Goal: Task Accomplishment & Management: Manage account settings

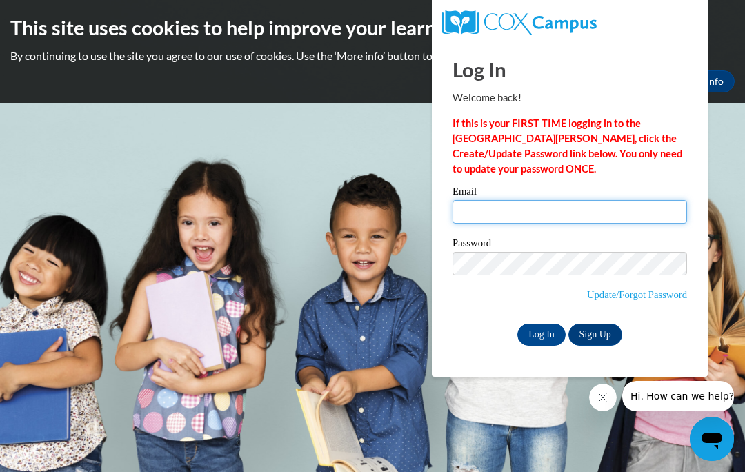
click at [553, 216] on input "Email" at bounding box center [570, 211] width 235 height 23
type input "[EMAIL_ADDRESS][DOMAIN_NAME]"
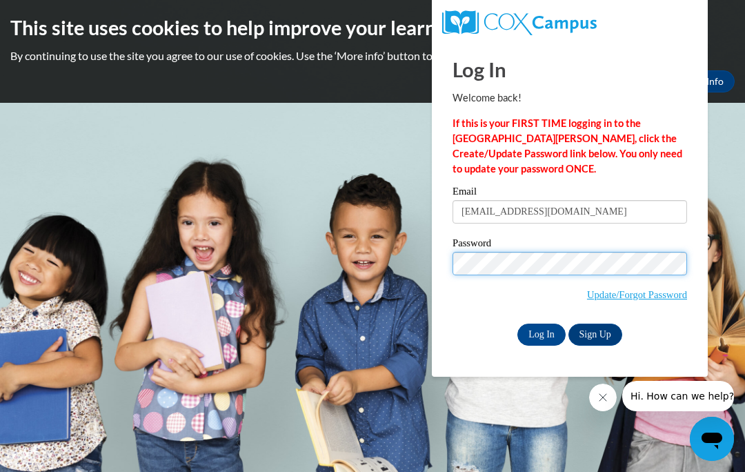
click at [541, 335] on input "Log In" at bounding box center [542, 335] width 48 height 22
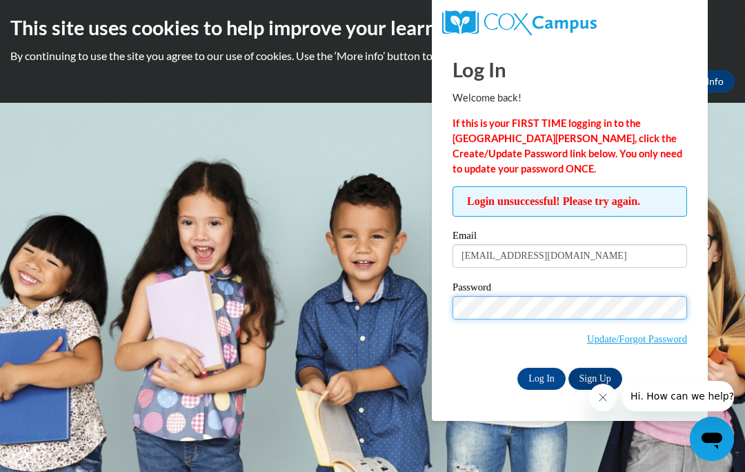
click at [541, 379] on input "Log In" at bounding box center [542, 379] width 48 height 22
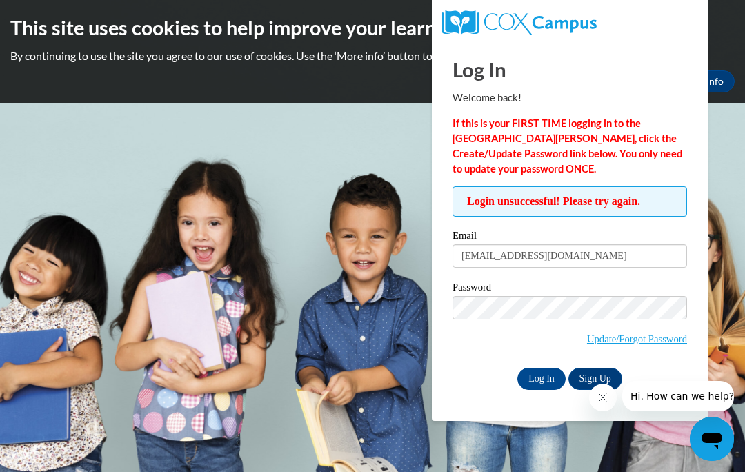
click at [545, 375] on input "Log In" at bounding box center [542, 379] width 48 height 22
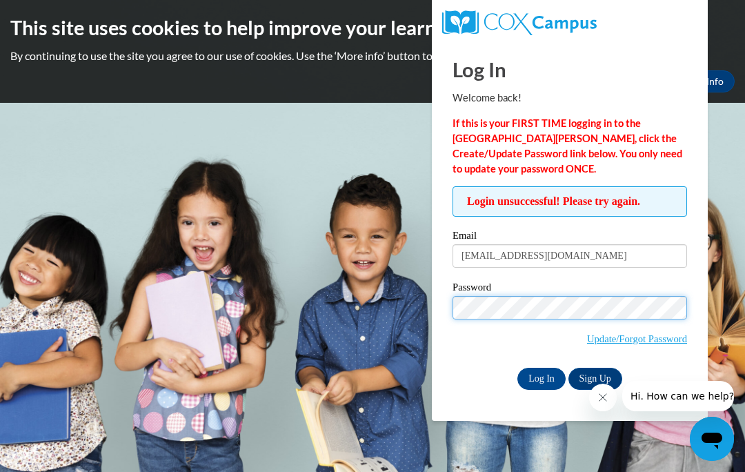
click at [541, 379] on input "Log In" at bounding box center [542, 379] width 48 height 22
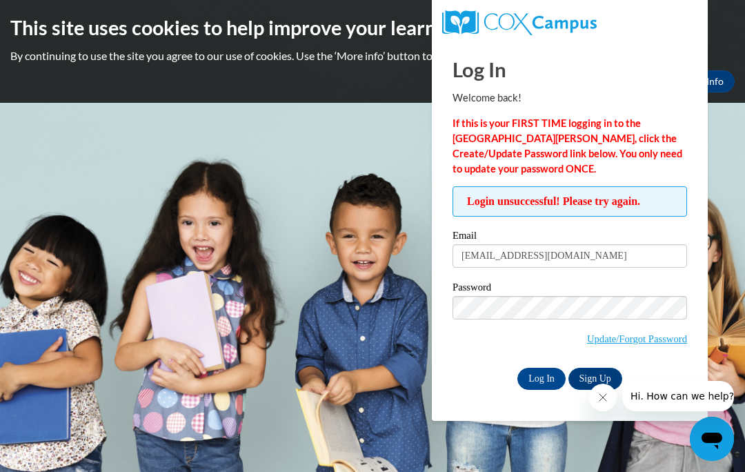
click at [658, 341] on link "Update/Forgot Password" at bounding box center [637, 338] width 100 height 11
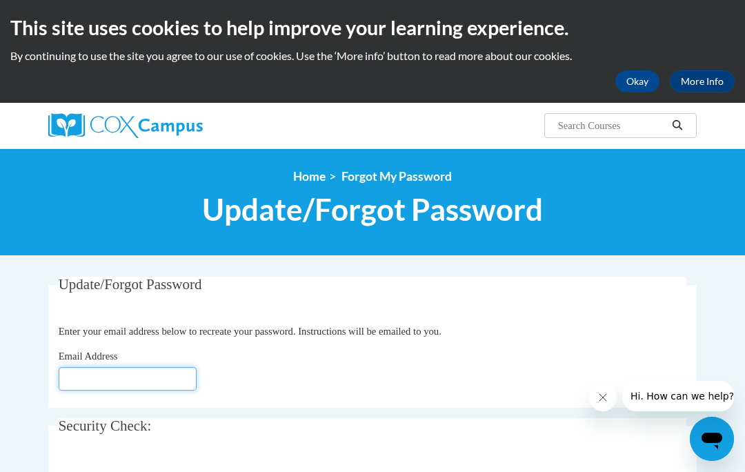
click at [144, 377] on input "Email Address" at bounding box center [128, 378] width 138 height 23
type input "Jkite01@gmail.com"
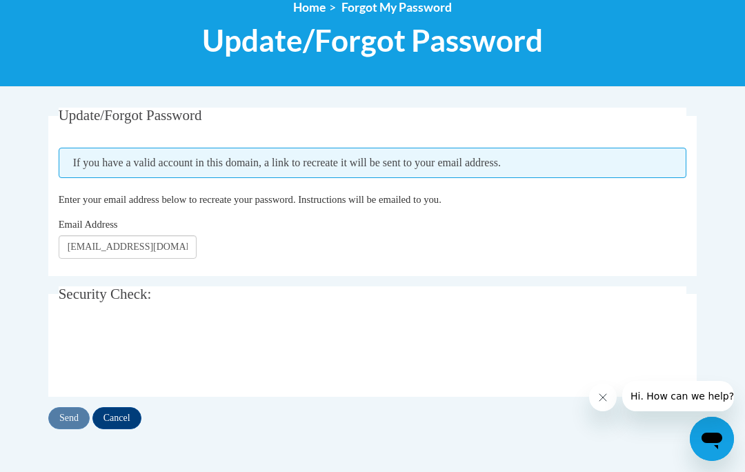
scroll to position [170, 0]
